Goal: Communication & Community: Share content

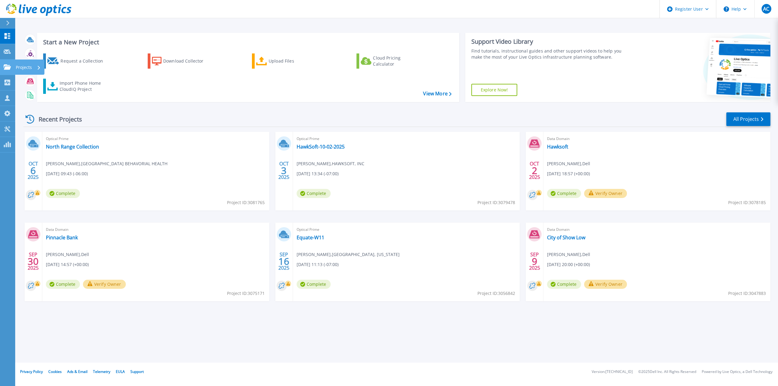
click at [6, 64] on icon at bounding box center [7, 66] width 7 height 5
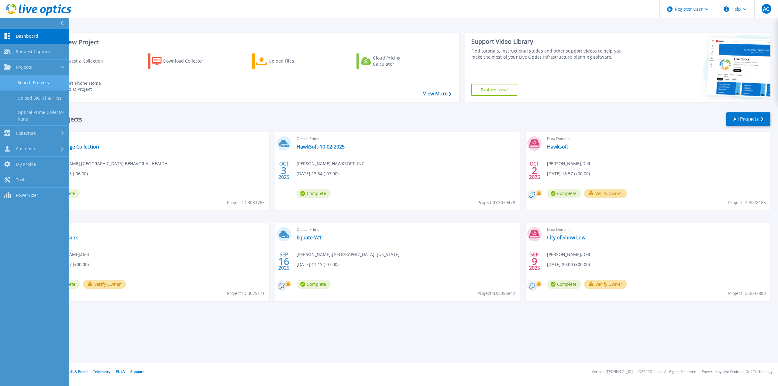
click at [22, 83] on link "Search Projects" at bounding box center [34, 83] width 69 height 16
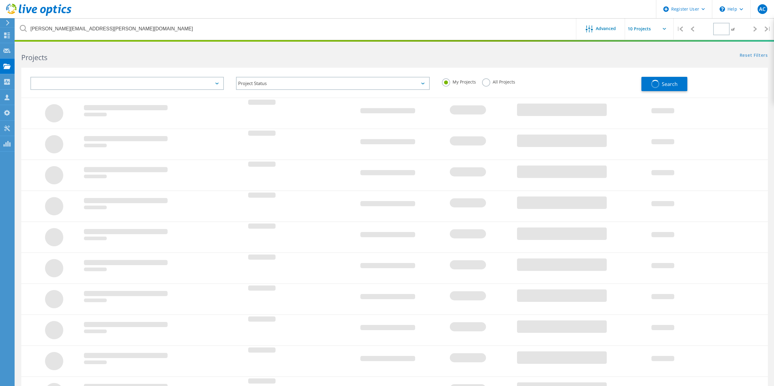
type input "1"
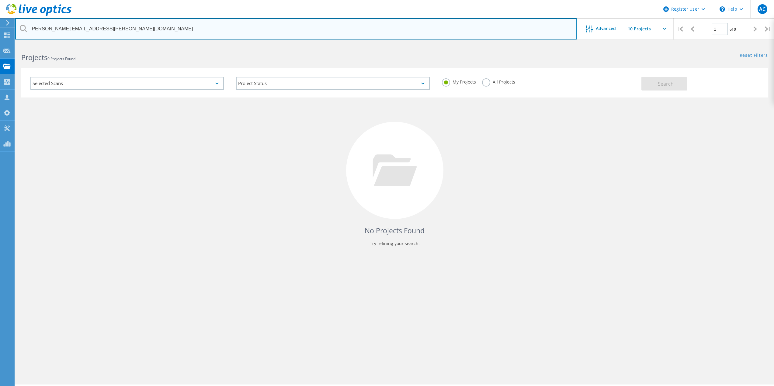
click at [139, 37] on input "richard.nelson@brauto.com" at bounding box center [295, 28] width 561 height 21
click at [137, 36] on input "richard.nelson@brauto.com" at bounding box center [295, 28] width 561 height 21
paste input "Nathan Runyon <nrunyon@rfschools.com>"
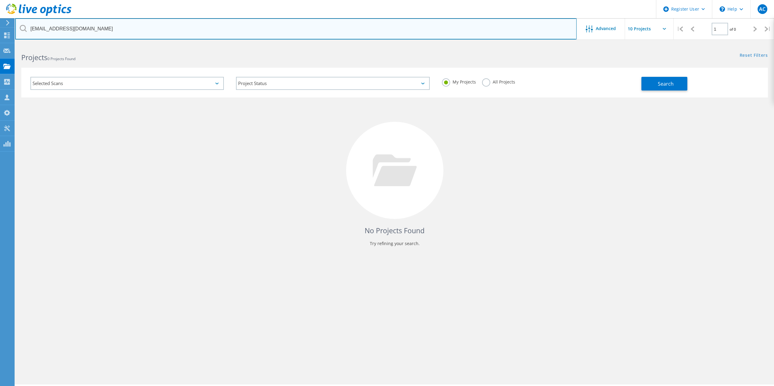
type input "[EMAIL_ADDRESS][DOMAIN_NAME]"
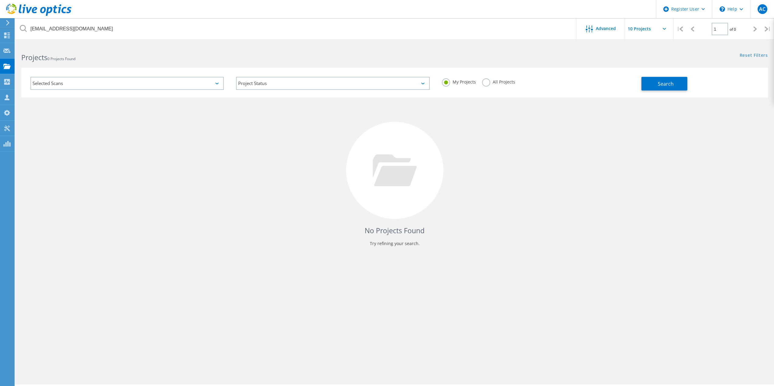
click at [492, 79] on label "All Projects" at bounding box center [498, 81] width 33 height 6
click at [0, 0] on input "All Projects" at bounding box center [0, 0] width 0 height 0
click at [698, 93] on div "Selected Scans Project Status In Progress Complete Published Anonymous Archived…" at bounding box center [394, 83] width 746 height 30
click at [659, 88] on button "Search" at bounding box center [664, 84] width 46 height 14
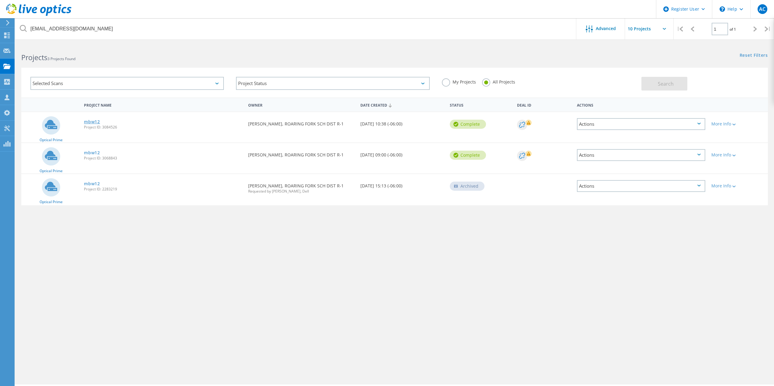
click at [93, 124] on link "mbw12" at bounding box center [92, 122] width 16 height 4
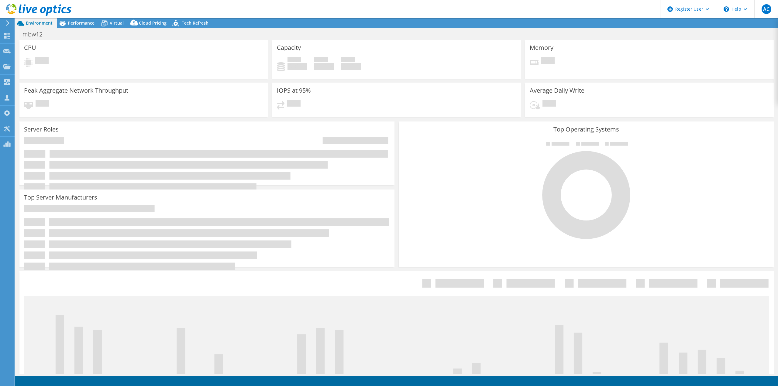
select select "USD"
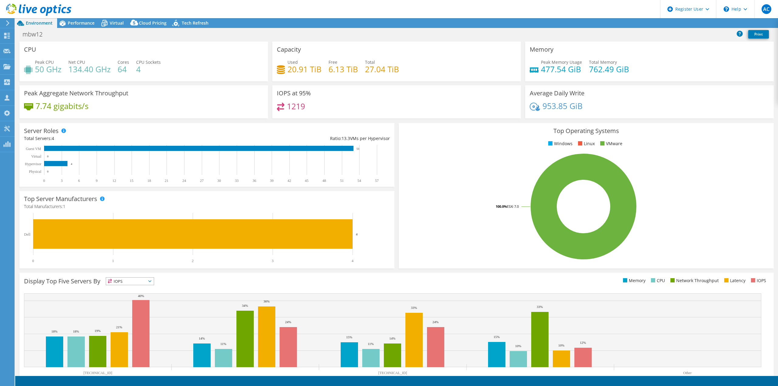
click at [97, 29] on div "mbw12 Print" at bounding box center [396, 34] width 763 height 11
click at [87, 23] on span "Performance" at bounding box center [81, 23] width 27 height 6
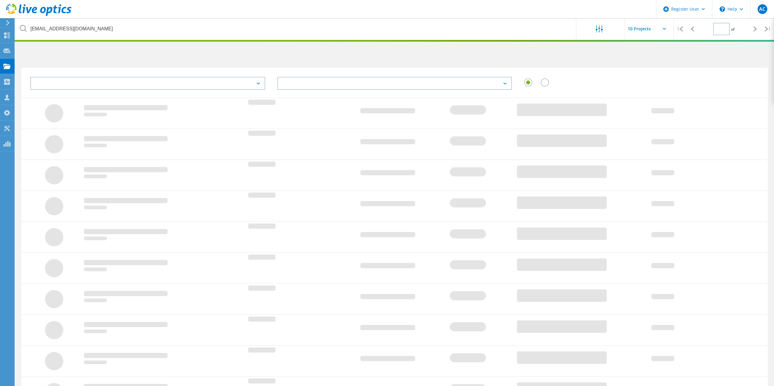
type input "1"
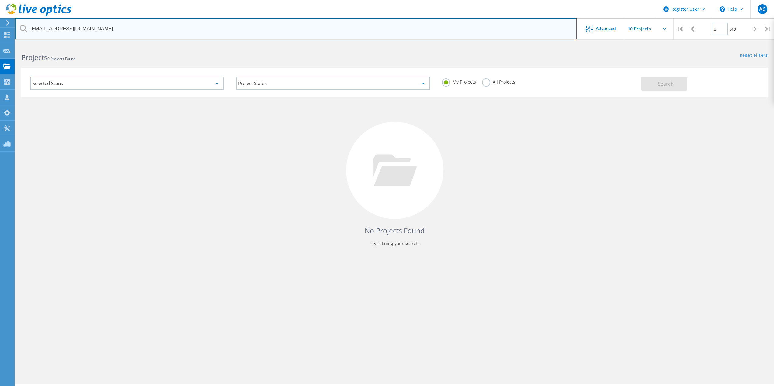
click at [98, 31] on input "[EMAIL_ADDRESS][DOMAIN_NAME]" at bounding box center [295, 28] width 561 height 21
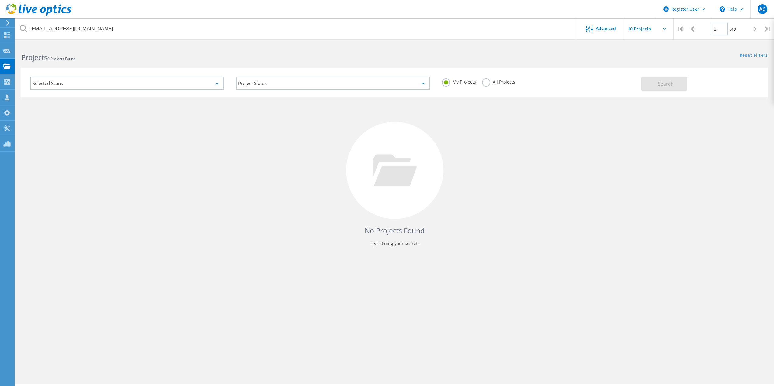
drag, startPoint x: 527, startPoint y: 80, endPoint x: 521, endPoint y: 82, distance: 6.2
click at [525, 80] on div "My Projects All Projects" at bounding box center [539, 82] width 206 height 22
click at [479, 90] on div "My Projects All Projects" at bounding box center [539, 82] width 206 height 22
click at [495, 82] on label "All Projects" at bounding box center [498, 81] width 33 height 6
click at [0, 0] on input "All Projects" at bounding box center [0, 0] width 0 height 0
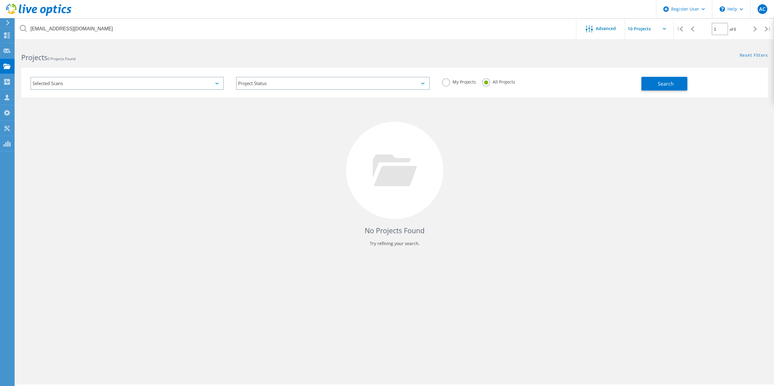
click at [639, 87] on div "My Projects All Projects" at bounding box center [539, 82] width 206 height 22
click at [652, 85] on button "Search" at bounding box center [664, 84] width 46 height 14
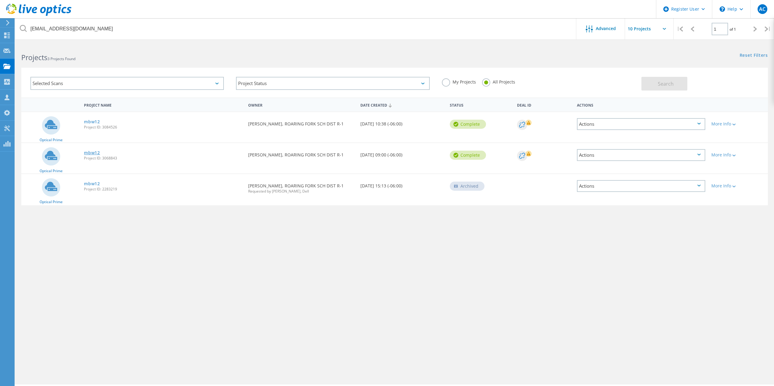
click at [92, 151] on link "mbw12" at bounding box center [92, 153] width 16 height 4
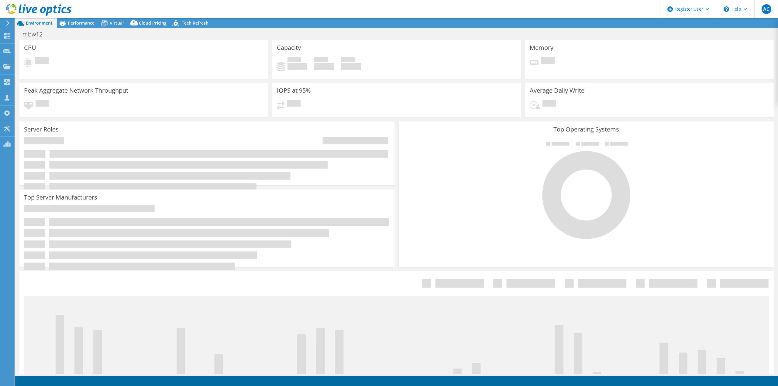
select select "USD"
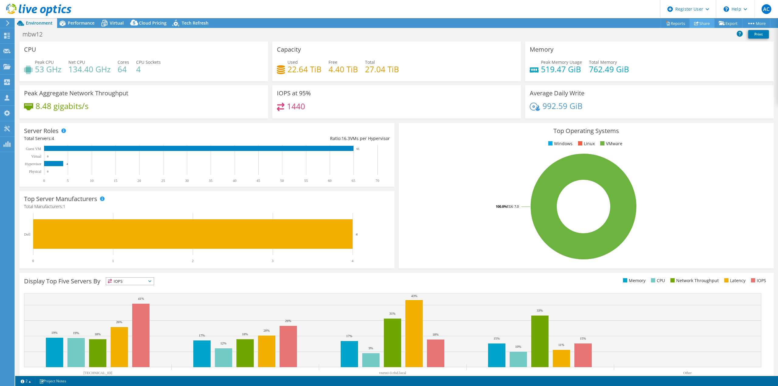
click at [700, 23] on link "Share" at bounding box center [702, 23] width 25 height 9
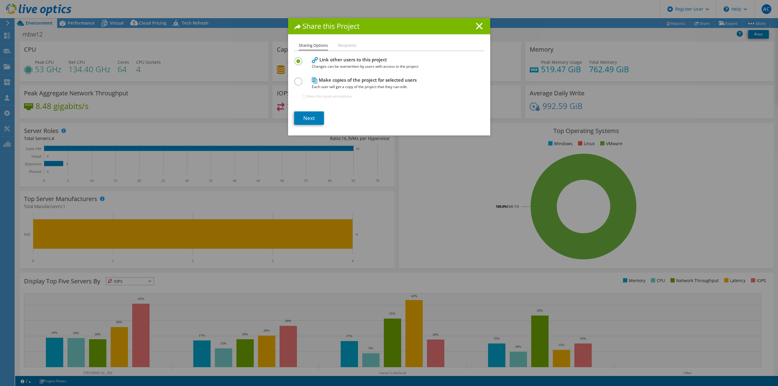
click at [305, 111] on section "Link other users to this project Changes can be overwritten by users with acces…" at bounding box center [389, 90] width 190 height 69
click at [310, 121] on link "Next" at bounding box center [309, 118] width 30 height 13
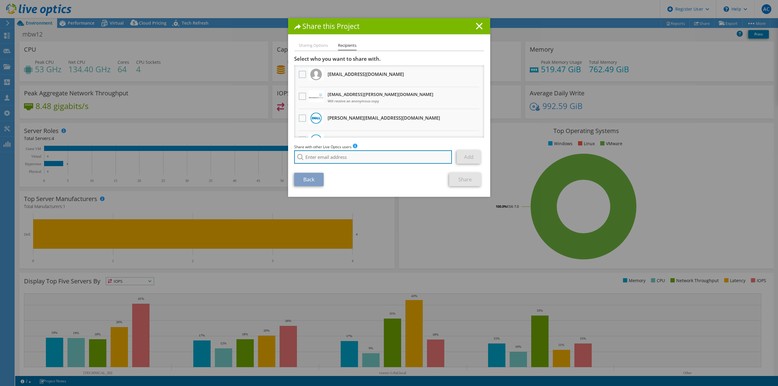
click at [355, 156] on input "search" at bounding box center [373, 156] width 158 height 13
click at [336, 165] on li "Bryce.Mcdonald@Dell.com" at bounding box center [341, 165] width 95 height 7
type input "Bryce.Mcdonald@Dell.com"
click at [467, 158] on link "Add" at bounding box center [469, 156] width 24 height 13
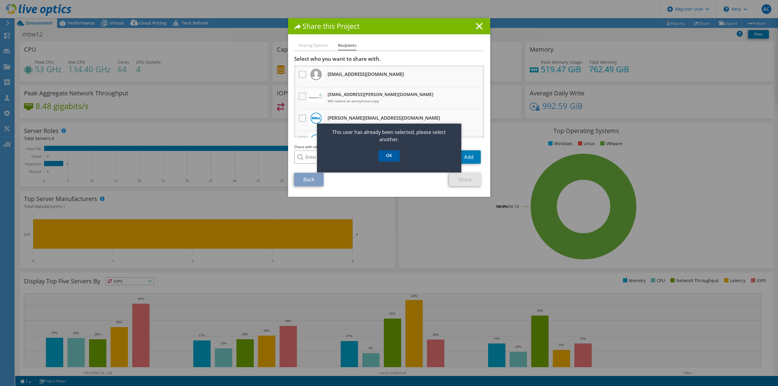
click at [394, 160] on link "OK" at bounding box center [389, 155] width 21 height 11
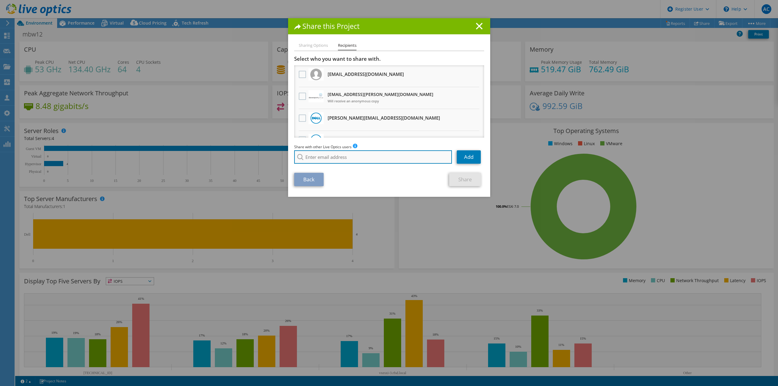
click at [407, 161] on input "search" at bounding box center [373, 156] width 158 height 13
click at [476, 24] on line at bounding box center [479, 26] width 6 height 6
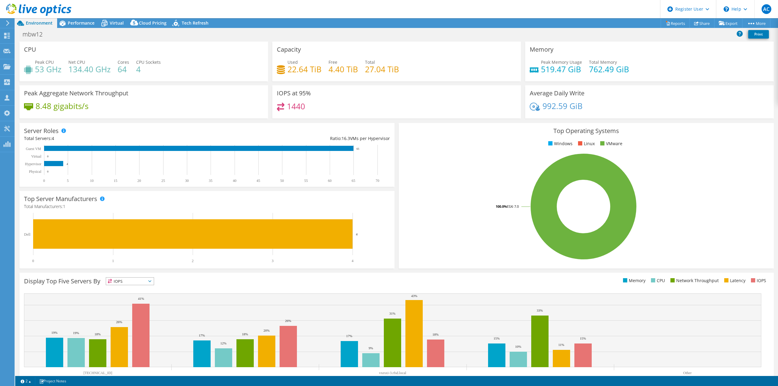
click at [326, 34] on div "mbw12 Print" at bounding box center [396, 34] width 763 height 11
